Goal: Transaction & Acquisition: Book appointment/travel/reservation

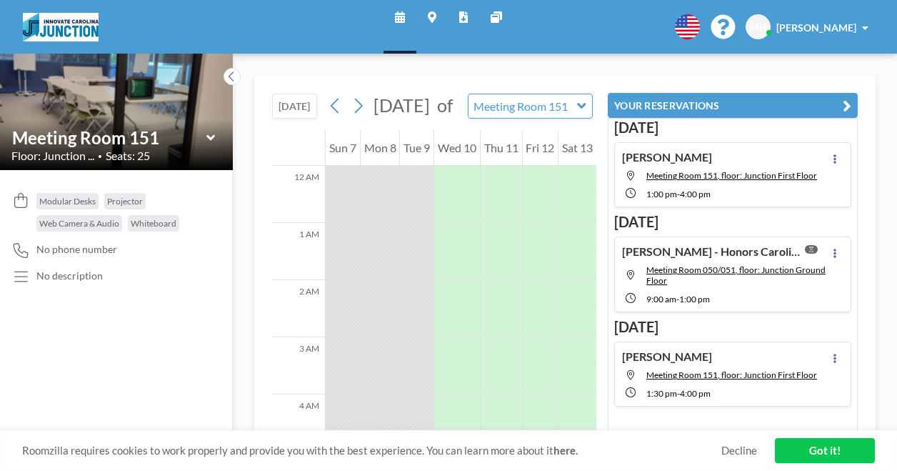
scroll to position [800, 0]
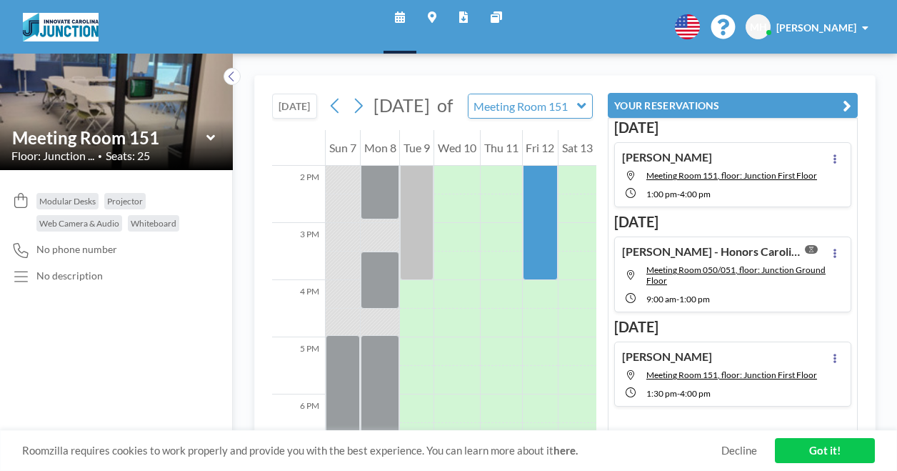
click at [317, 82] on div "TODAY September 2025 of Meeting Room 151 WEEKLY VIEW Loading..." at bounding box center [434, 103] width 324 height 54
click at [400, 14] on icon at bounding box center [400, 16] width 10 height 11
click at [428, 16] on icon at bounding box center [432, 16] width 9 height 11
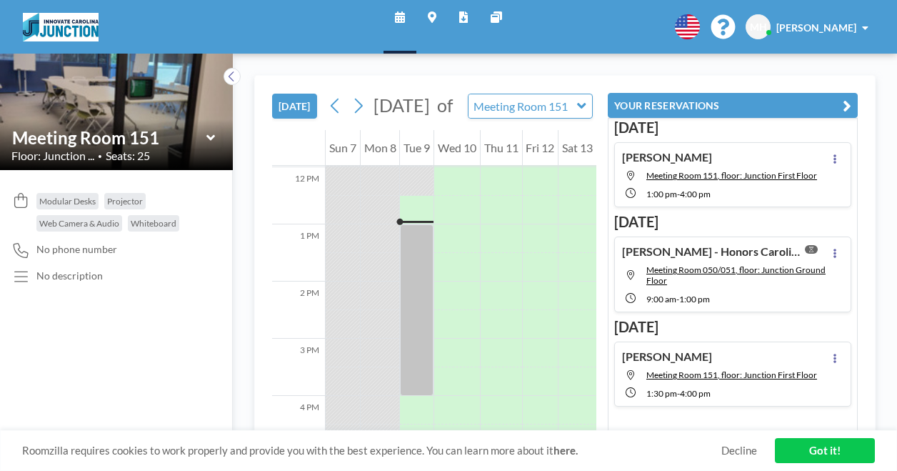
scroll to position [685, 0]
click at [848, 103] on icon "button" at bounding box center [847, 105] width 9 height 17
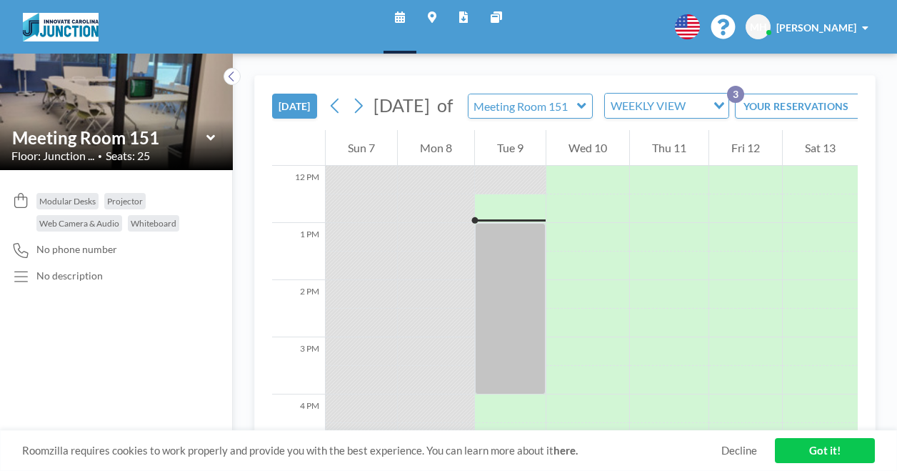
click at [586, 113] on icon at bounding box center [581, 106] width 9 height 14
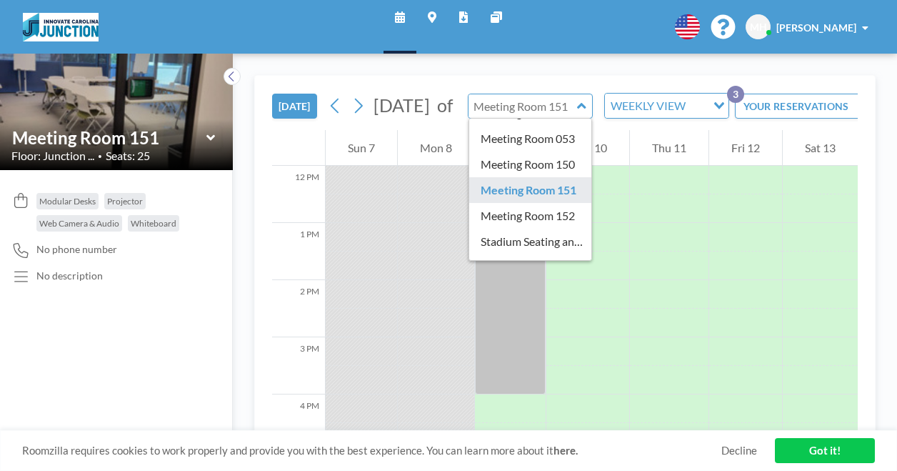
scroll to position [143, 0]
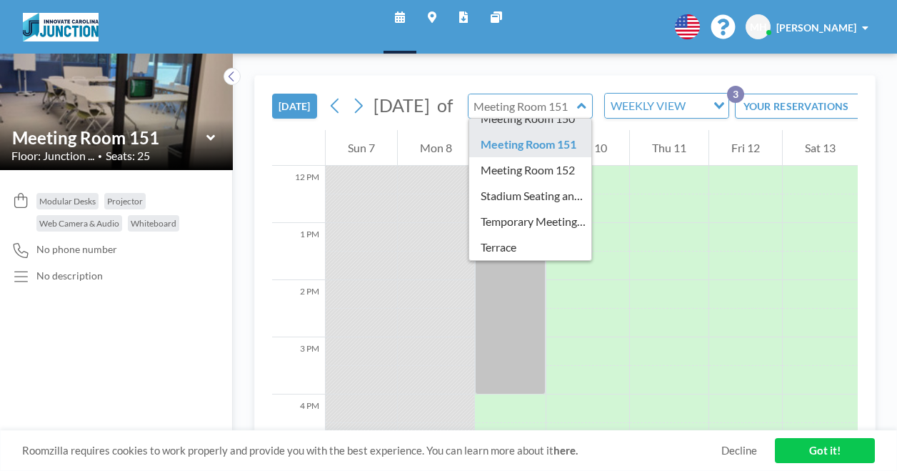
type input "Meeting Room 150"
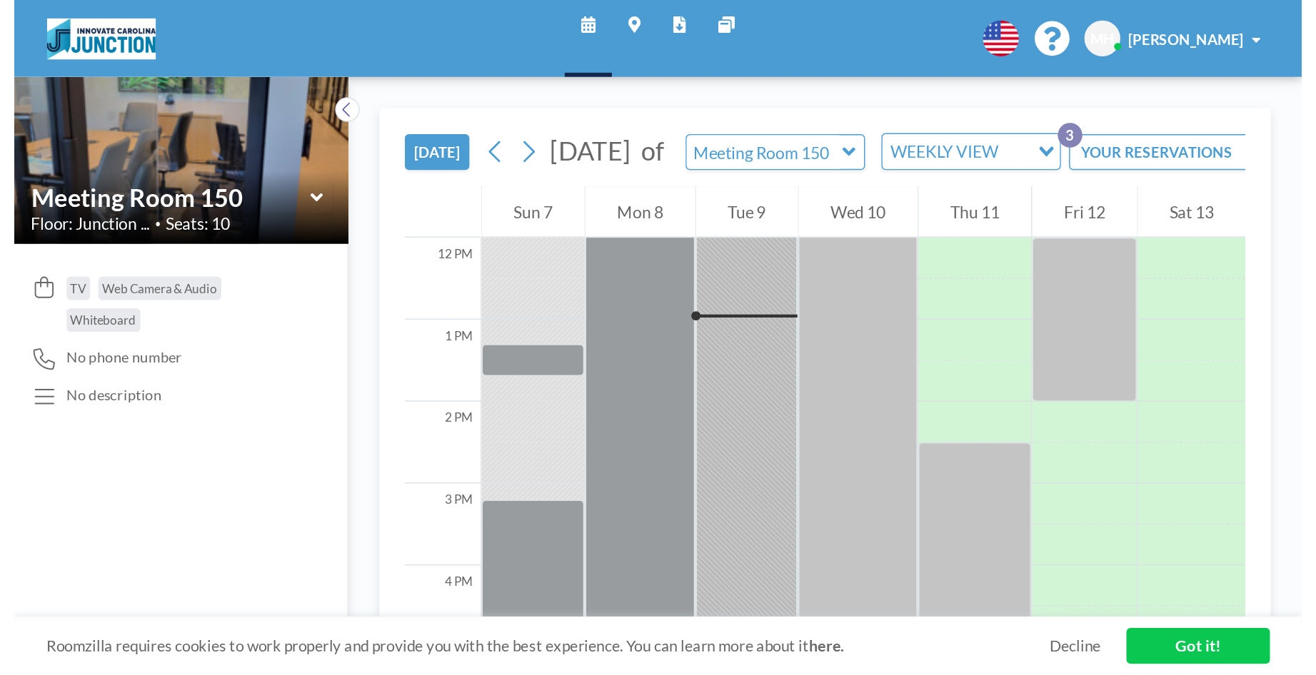
scroll to position [685, 0]
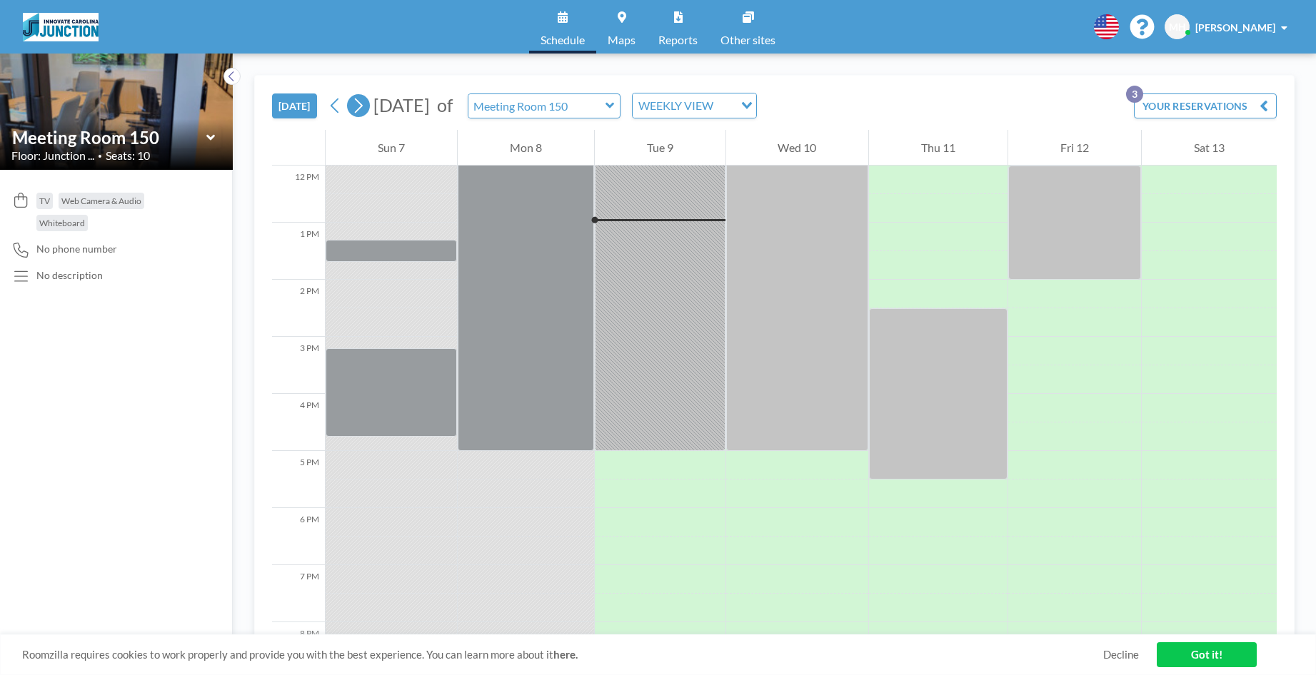
click at [361, 109] on icon at bounding box center [359, 106] width 8 height 15
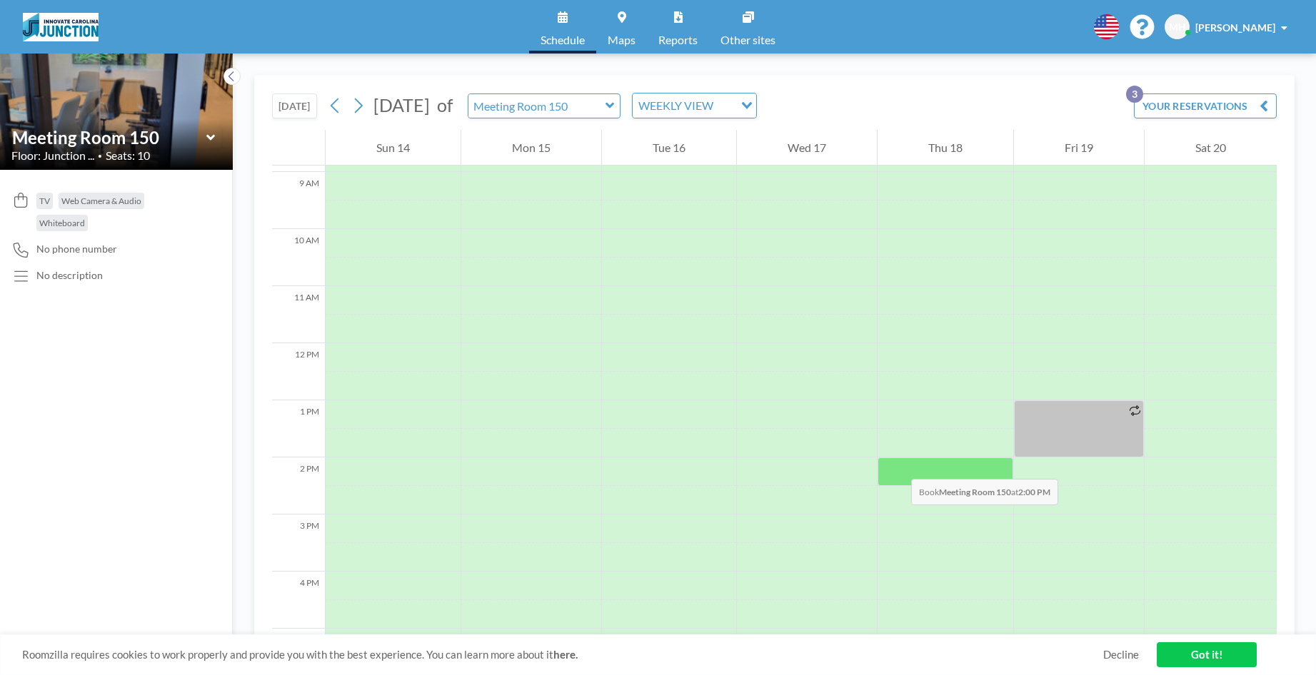
scroll to position [528, 0]
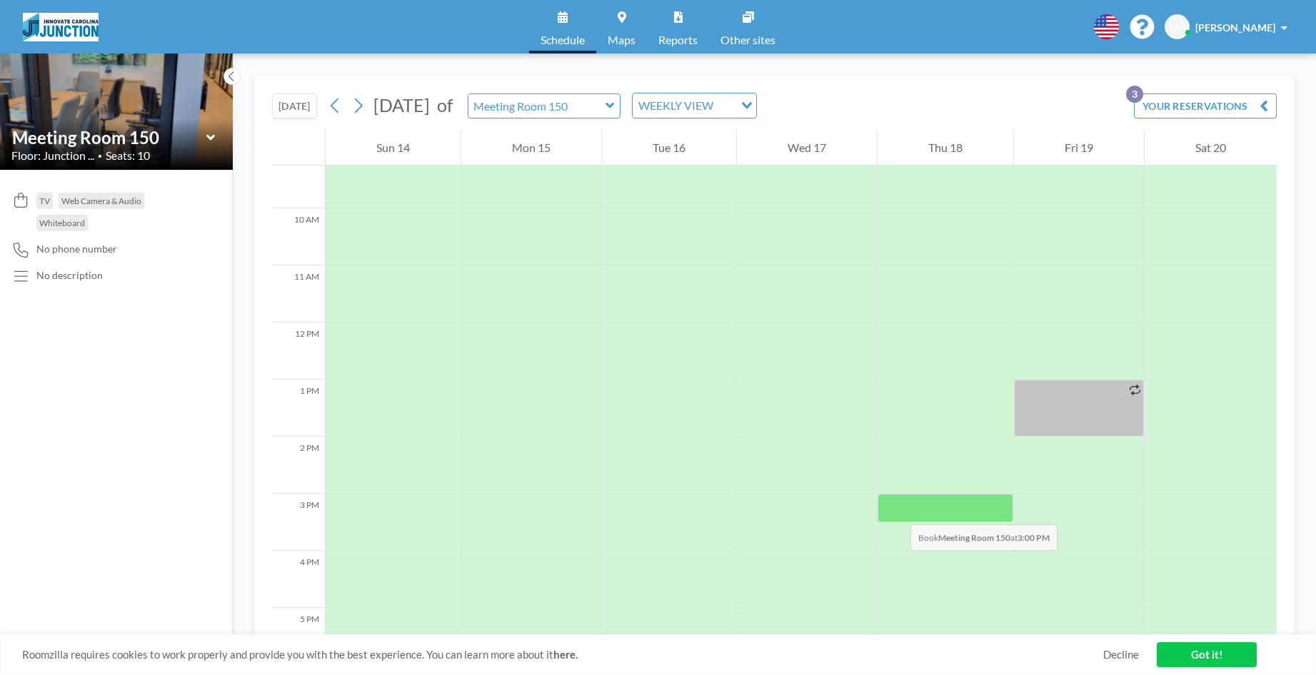
click at [896, 470] on div at bounding box center [946, 508] width 136 height 29
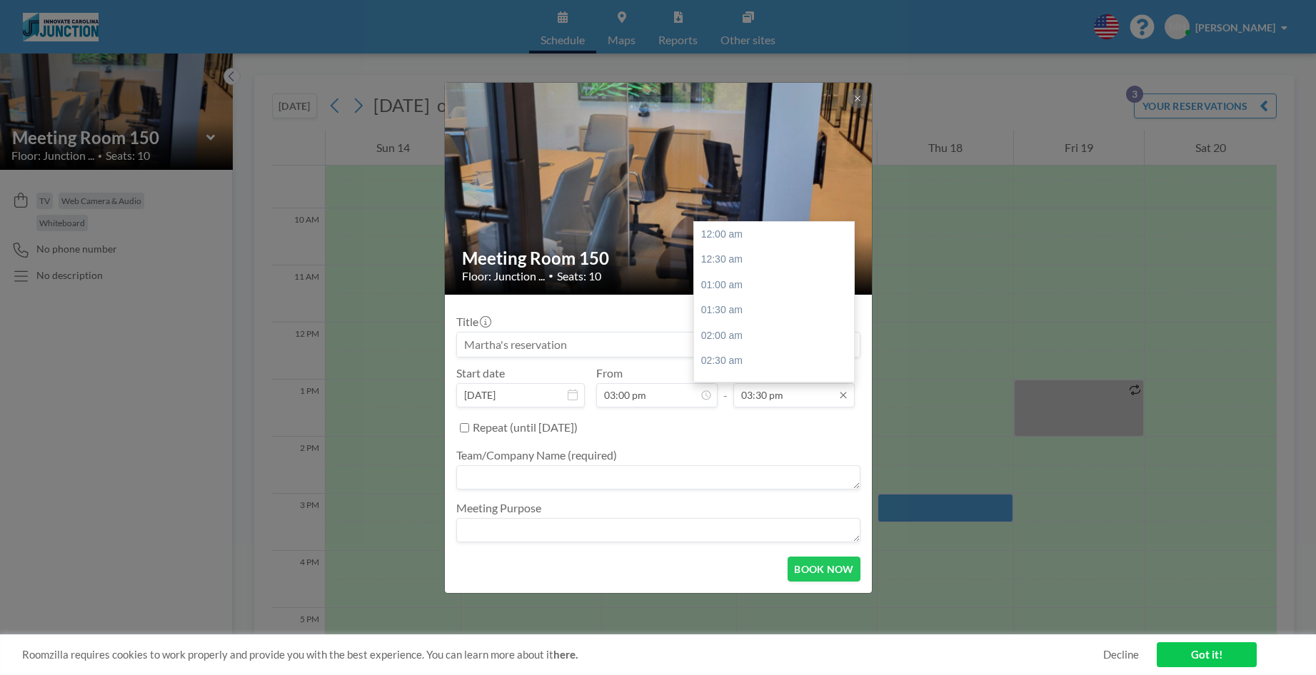
scroll to position [788, 0]
click at [781, 404] on input "03:30 pm" at bounding box center [793, 395] width 121 height 24
click at [725, 252] on div "04:00 pm" at bounding box center [777, 261] width 167 height 26
type input "04:00 pm"
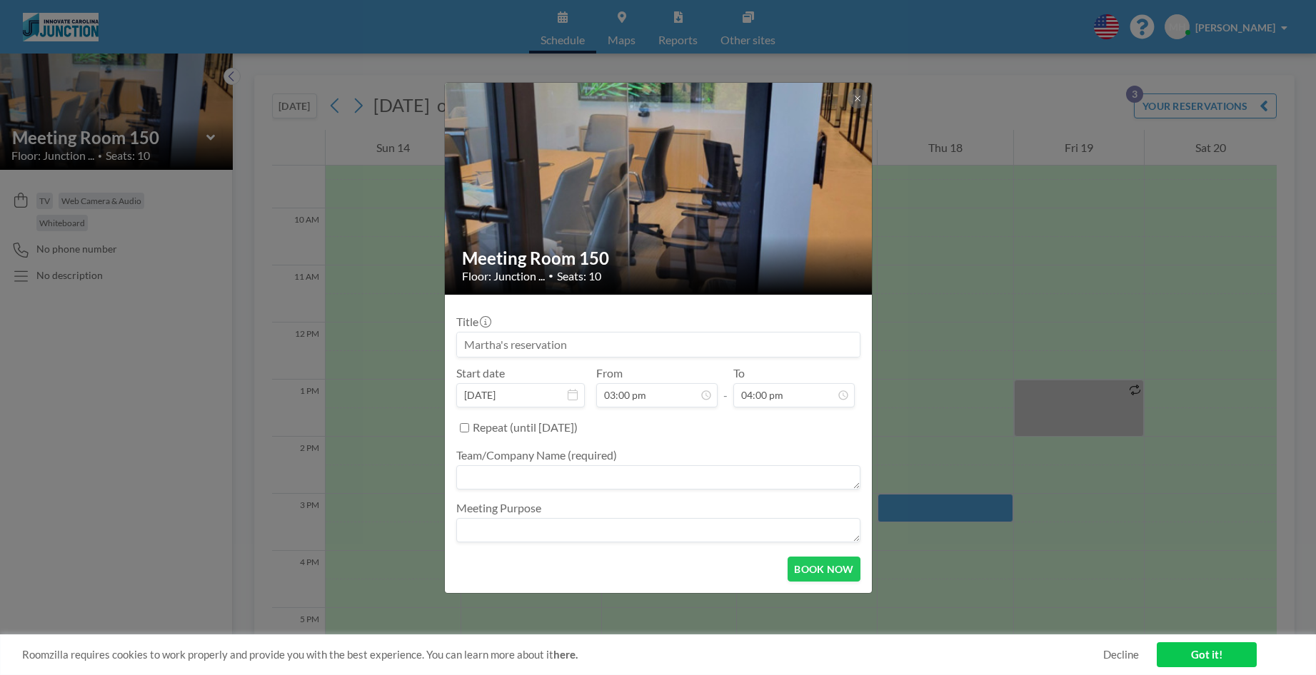
click at [519, 345] on input at bounding box center [658, 345] width 403 height 24
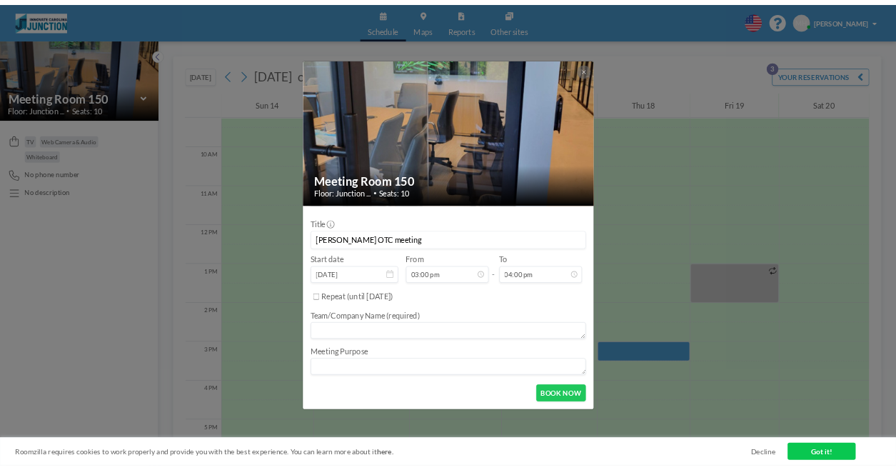
scroll to position [763, 0]
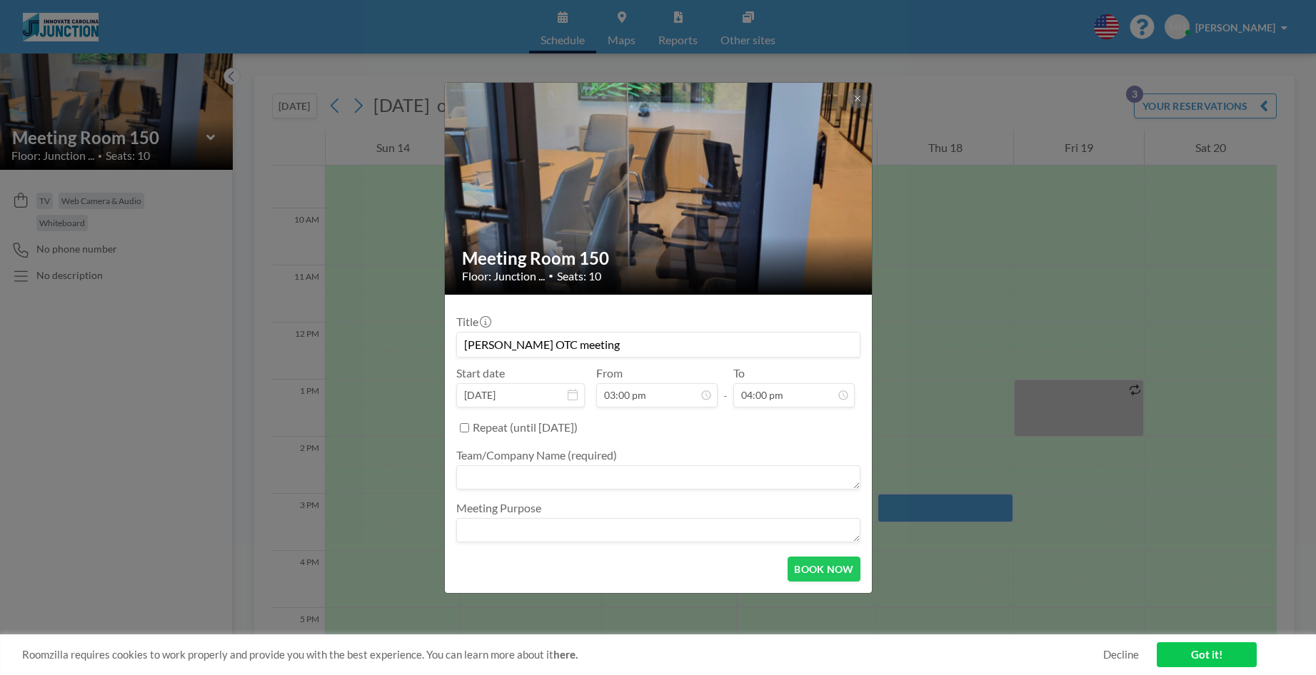
type input "[PERSON_NAME] OTC meeting"
click at [478, 470] on textarea at bounding box center [658, 478] width 404 height 24
type textarea "OTC - [PERSON_NAME]"
click at [521, 470] on textarea at bounding box center [658, 530] width 404 height 24
type textarea "meeting"
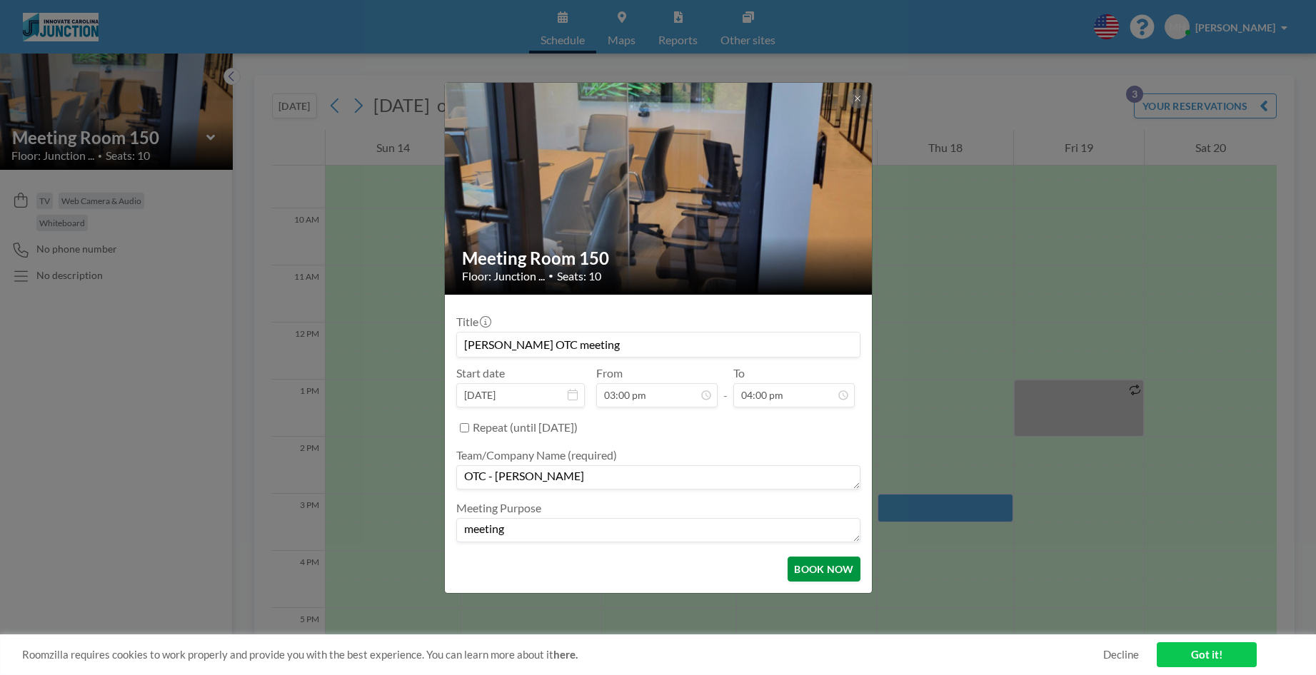
click at [831, 470] on button "BOOK NOW" at bounding box center [824, 569] width 72 height 25
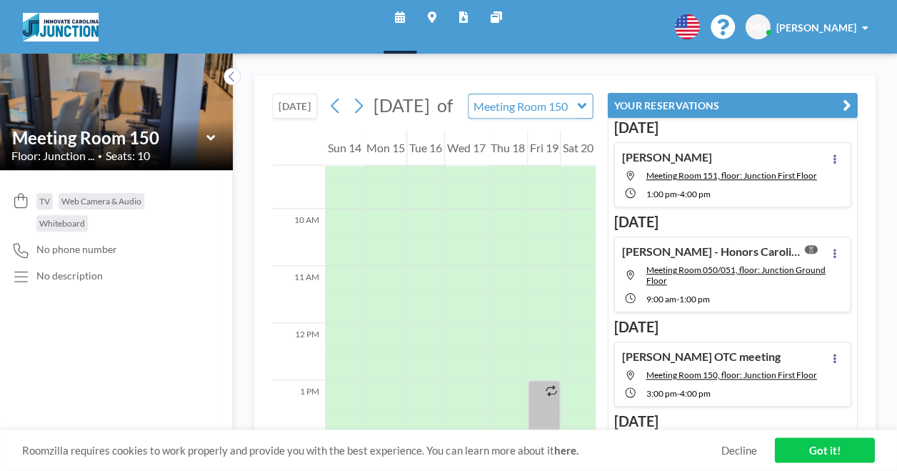
scroll to position [528, 0]
